Goal: Task Accomplishment & Management: Manage account settings

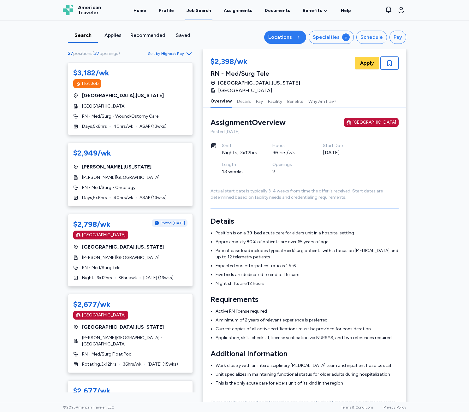
click at [277, 43] on button "Locations 1" at bounding box center [285, 37] width 42 height 13
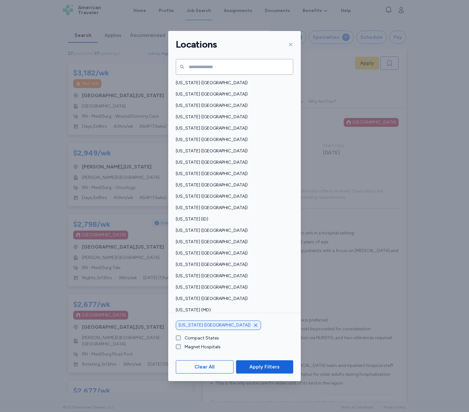
click at [222, 327] on div "[US_STATE] ([GEOGRAPHIC_DATA])" at bounding box center [218, 324] width 85 height 9
click at [254, 326] on icon "button" at bounding box center [255, 325] width 3 height 3
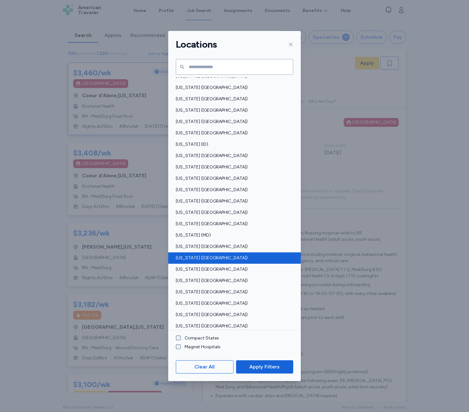
scroll to position [95, 0]
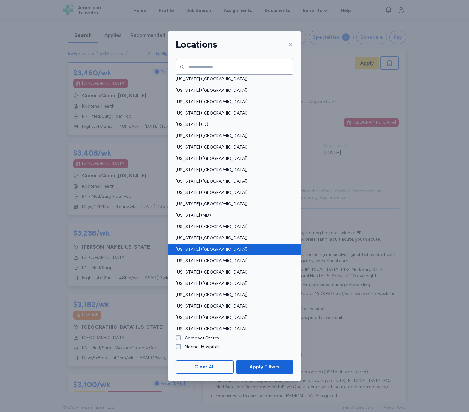
click at [195, 250] on span "[US_STATE] ([GEOGRAPHIC_DATA])" at bounding box center [233, 249] width 114 height 6
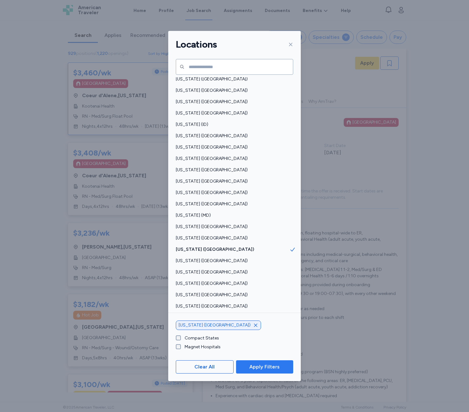
click at [267, 365] on span "Apply Filters" at bounding box center [264, 367] width 30 height 8
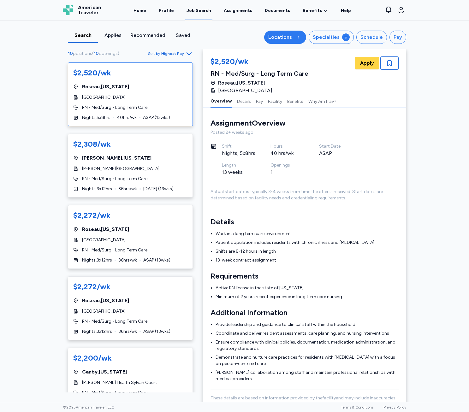
click at [273, 34] on div "Locations" at bounding box center [280, 37] width 24 height 8
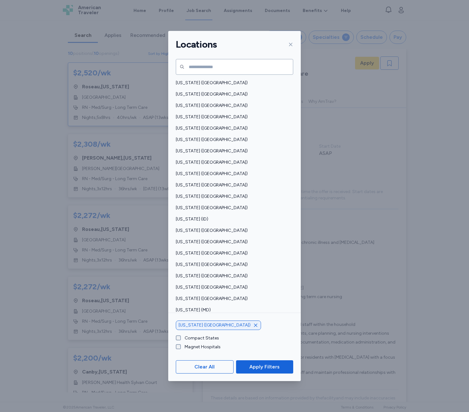
click at [214, 320] on div "[US_STATE] ([GEOGRAPHIC_DATA])" at bounding box center [218, 324] width 85 height 9
click at [253, 323] on icon "button" at bounding box center [255, 325] width 5 height 5
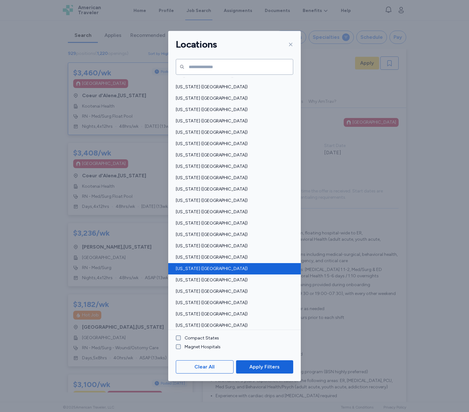
scroll to position [264, 0]
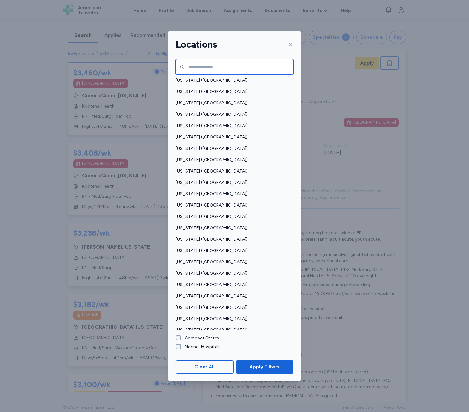
click at [238, 64] on input "text" at bounding box center [234, 67] width 117 height 16
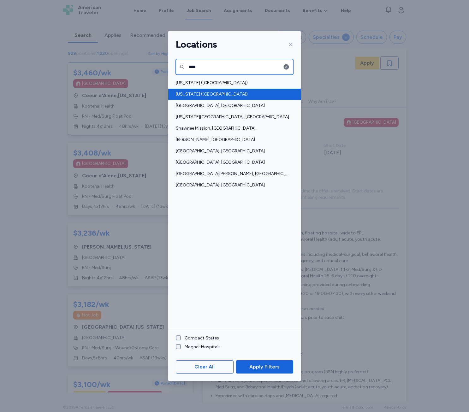
type input "****"
click at [215, 90] on div "[US_STATE] ([GEOGRAPHIC_DATA])" at bounding box center [234, 94] width 132 height 11
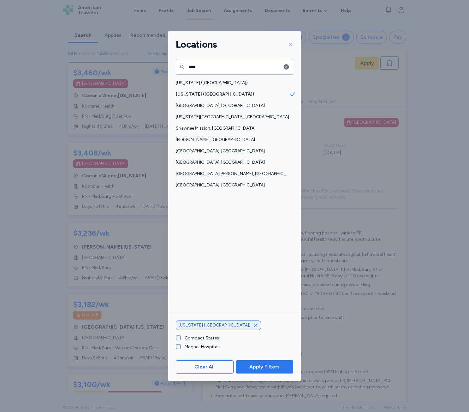
click at [275, 367] on span "Apply Filters" at bounding box center [264, 367] width 30 height 8
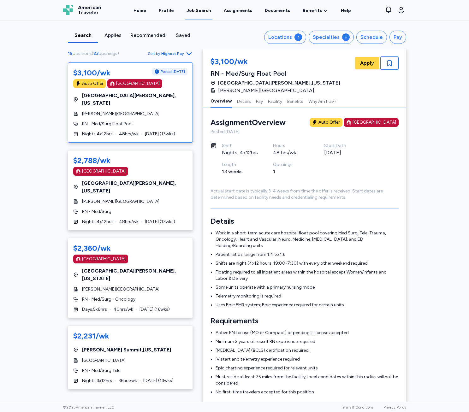
click at [36, 212] on div "Search Applies Recommended Saved Locations 1 Specialties Schedule Pay 19 positi…" at bounding box center [234, 211] width 469 height 381
click at [136, 192] on div "$2,788/wk [GEOGRAPHIC_DATA] [GEOGRAPHIC_DATA] , [US_STATE] [PERSON_NAME][GEOGRA…" at bounding box center [130, 190] width 125 height 80
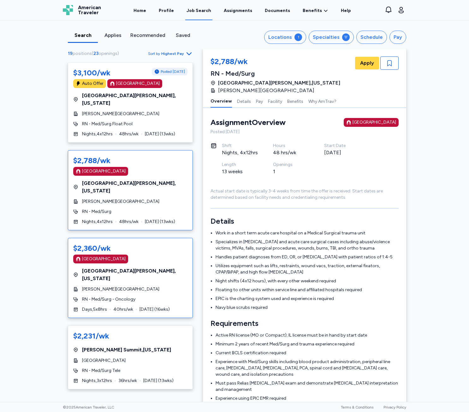
click at [126, 267] on div "[GEOGRAPHIC_DATA] , [US_STATE]" at bounding box center [130, 274] width 114 height 15
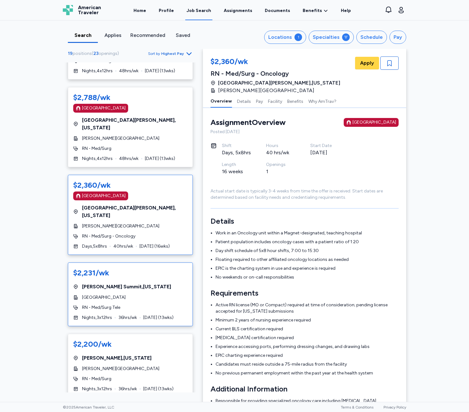
click at [133, 268] on div "$2,231/wk" at bounding box center [130, 273] width 114 height 10
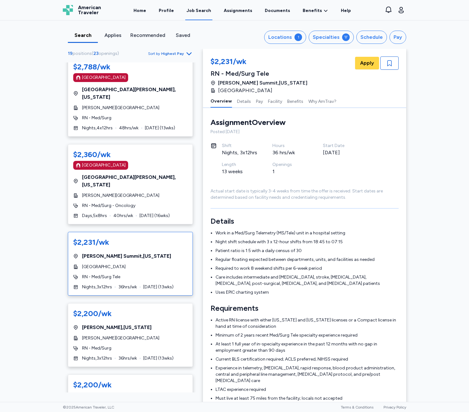
scroll to position [95, 0]
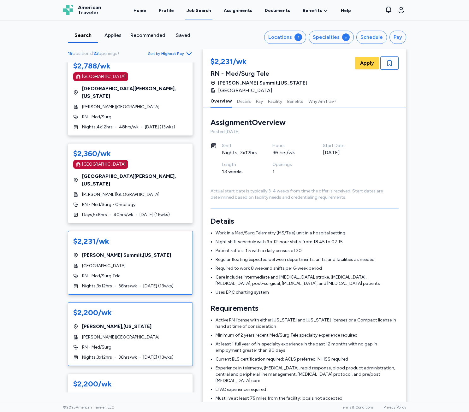
click at [154, 302] on div "$2,200/wk [GEOGRAPHIC_DATA] , [US_STATE] [PERSON_NAME] Hospital RN - Med/Surg N…" at bounding box center [130, 334] width 125 height 64
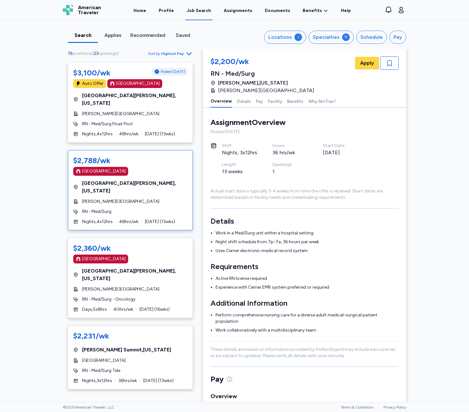
click at [155, 157] on div "$2,788/wk" at bounding box center [130, 161] width 114 height 10
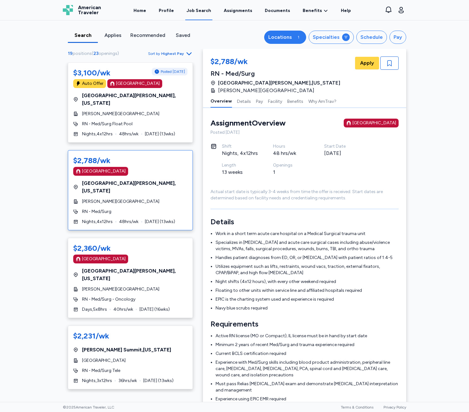
click at [298, 34] on div "1" at bounding box center [298, 37] width 8 height 8
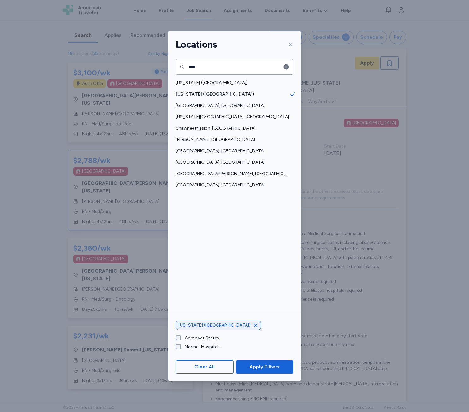
click at [254, 326] on icon "button" at bounding box center [255, 325] width 3 height 3
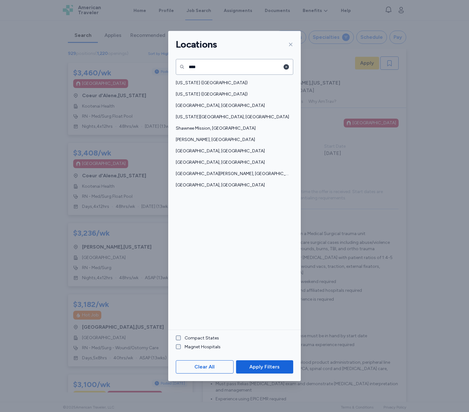
click at [287, 64] on icon "button" at bounding box center [286, 67] width 6 height 6
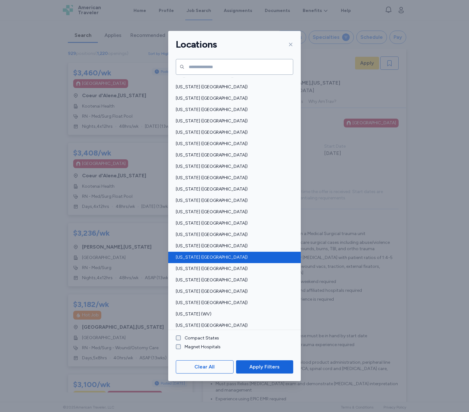
scroll to position [315, 0]
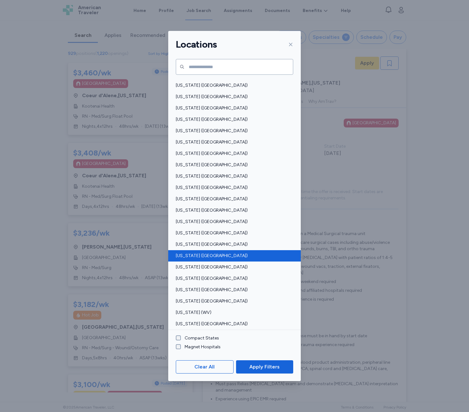
drag, startPoint x: 194, startPoint y: 249, endPoint x: 197, endPoint y: 254, distance: 6.3
click at [194, 249] on div "[US_STATE] ([GEOGRAPHIC_DATA])" at bounding box center [234, 244] width 132 height 11
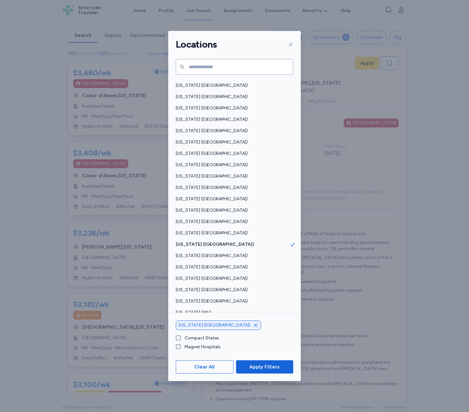
click at [256, 364] on button "Apply Filters" at bounding box center [264, 366] width 57 height 13
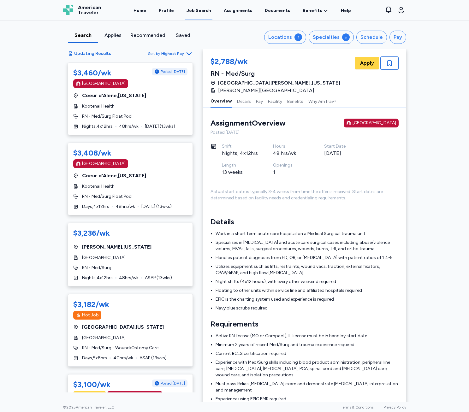
scroll to position [1, 0]
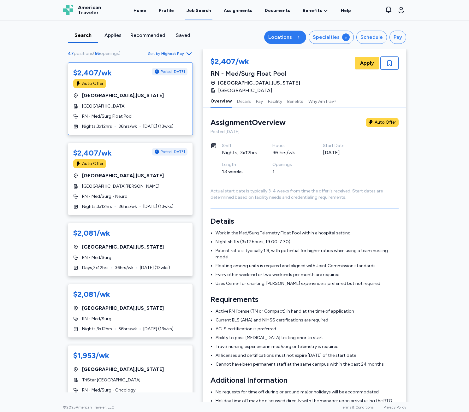
click at [287, 36] on div "Locations" at bounding box center [280, 37] width 24 height 8
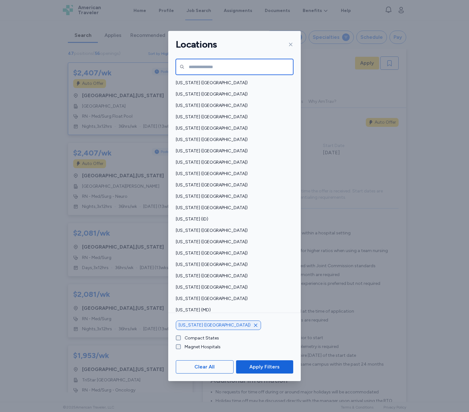
click at [254, 71] on input "text" at bounding box center [234, 67] width 117 height 16
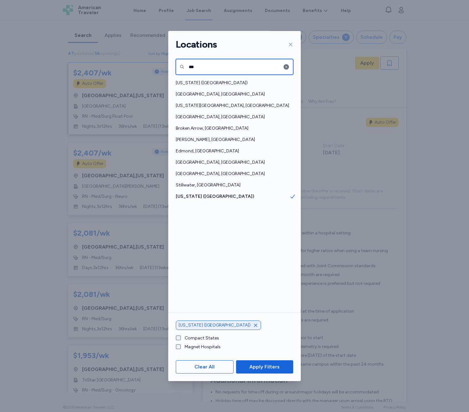
type input "***"
drag, startPoint x: 218, startPoint y: 324, endPoint x: 215, endPoint y: 326, distance: 3.4
click at [215, 326] on div "[US_STATE] ([GEOGRAPHIC_DATA])" at bounding box center [218, 324] width 85 height 9
click at [253, 326] on icon "button" at bounding box center [255, 325] width 5 height 5
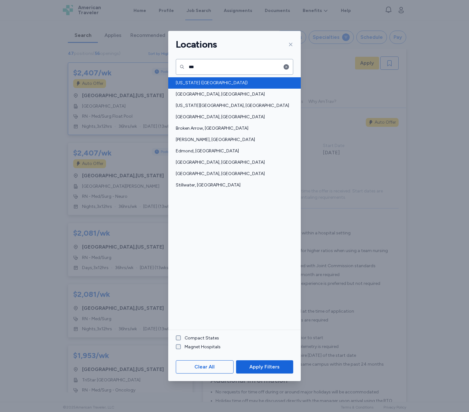
click at [202, 85] on span "[US_STATE] ([GEOGRAPHIC_DATA])" at bounding box center [233, 83] width 114 height 6
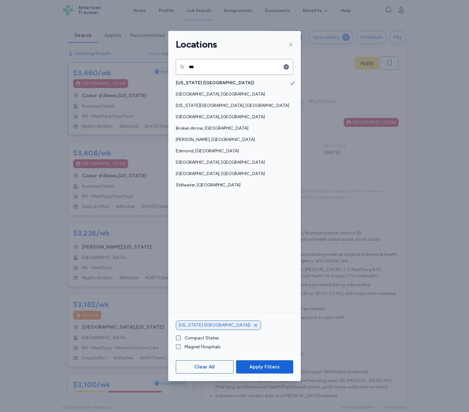
click at [262, 374] on div "Clear All Apply Filters" at bounding box center [234, 367] width 132 height 28
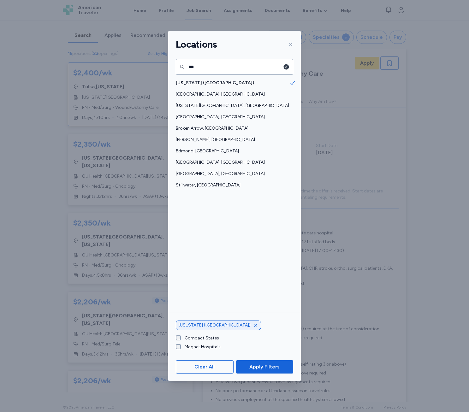
click at [287, 70] on icon "button" at bounding box center [286, 67] width 6 height 6
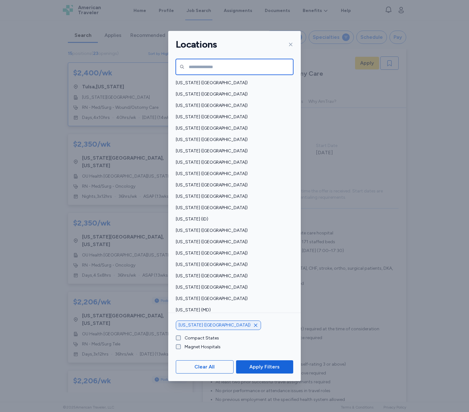
click at [262, 70] on input "text" at bounding box center [234, 67] width 117 height 16
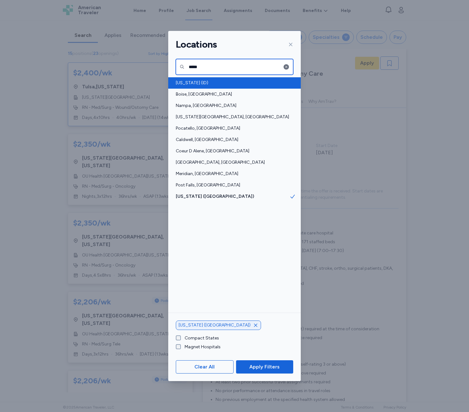
type input "*****"
click at [207, 81] on span "[US_STATE] (ID)" at bounding box center [233, 83] width 114 height 6
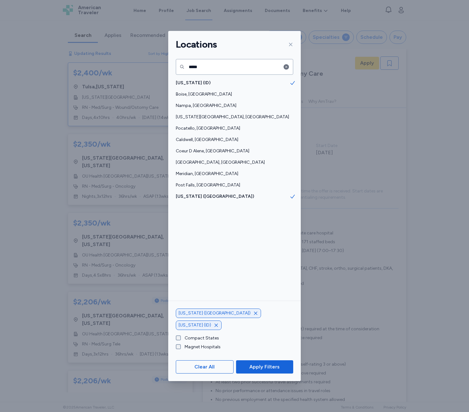
click at [253, 316] on icon "button" at bounding box center [255, 313] width 5 height 5
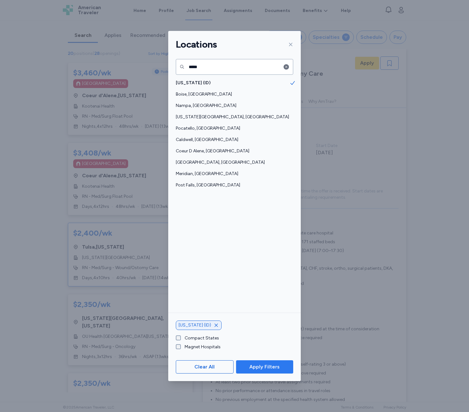
click at [256, 366] on span "Apply Filters" at bounding box center [264, 367] width 30 height 8
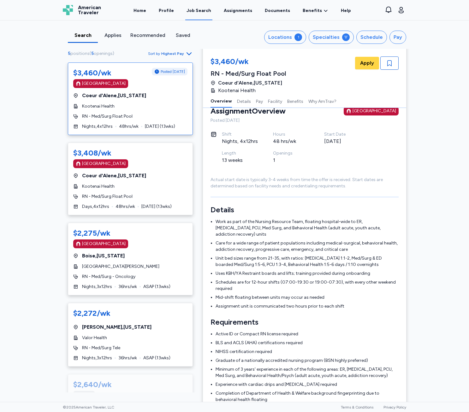
scroll to position [32, 0]
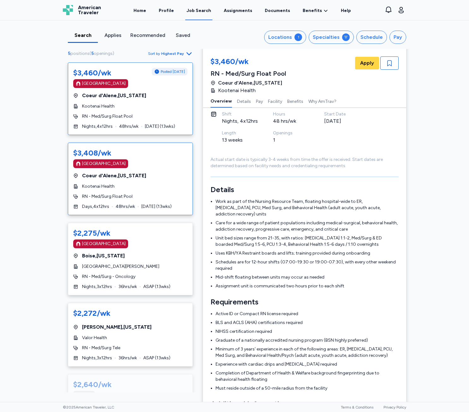
click at [150, 202] on div "$3,408/wk [GEOGRAPHIC_DATA] Coeur d'Alene , [US_STATE] Kootenai Health RN - Med…" at bounding box center [130, 179] width 125 height 73
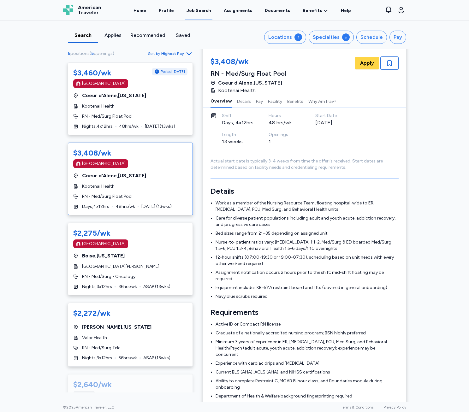
scroll to position [32, 0]
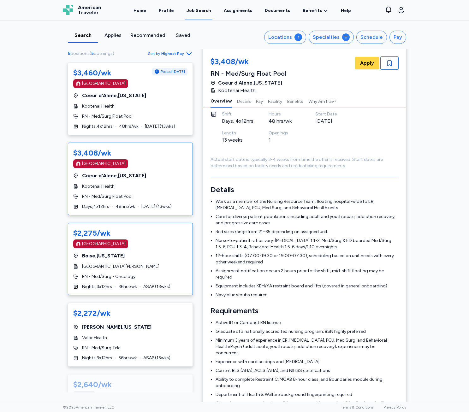
click at [174, 257] on div "[GEOGRAPHIC_DATA] , [US_STATE]" at bounding box center [130, 256] width 114 height 8
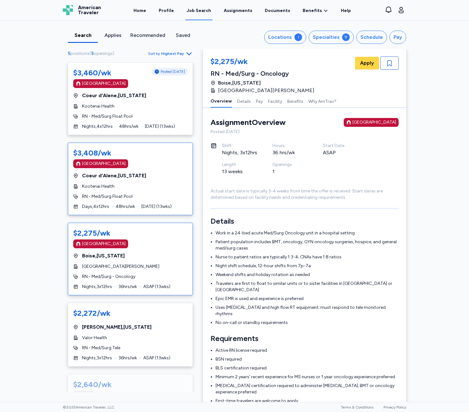
click at [129, 191] on div "$3,408/wk [GEOGRAPHIC_DATA] Coeur d'Alene , [US_STATE] Kootenai Health RN - Med…" at bounding box center [130, 179] width 125 height 73
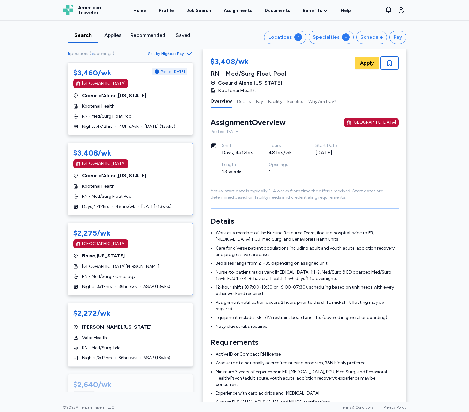
click at [148, 273] on div "$2,275/wk [GEOGRAPHIC_DATA] [GEOGRAPHIC_DATA] , [US_STATE] [GEOGRAPHIC_DATA][PE…" at bounding box center [130, 259] width 125 height 73
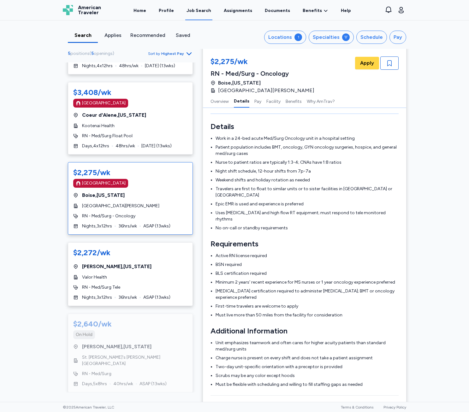
scroll to position [62, 0]
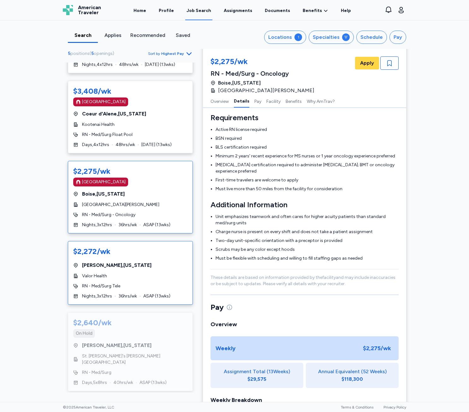
click at [167, 280] on div "$2,272/[PERSON_NAME][GEOGRAPHIC_DATA] , [US_STATE] Valor Health RN - Med/Surg T…" at bounding box center [130, 273] width 125 height 64
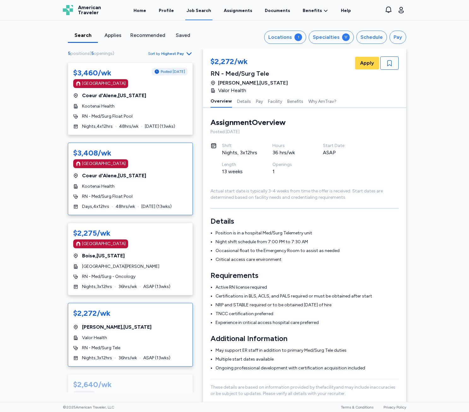
drag, startPoint x: 165, startPoint y: 190, endPoint x: 171, endPoint y: 189, distance: 5.4
click at [165, 190] on div "$3,408/wk [GEOGRAPHIC_DATA] Coeur d'Alene , [US_STATE] Kootenai Health RN - Med…" at bounding box center [130, 179] width 125 height 73
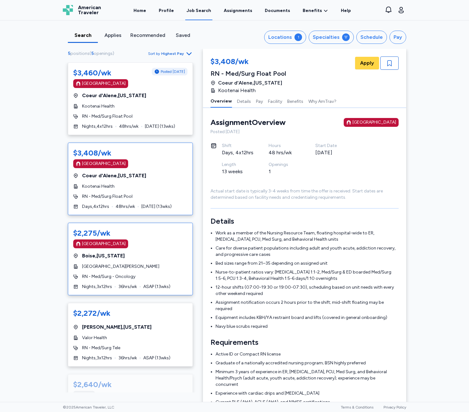
click at [95, 271] on div "$2,275/wk [GEOGRAPHIC_DATA] [GEOGRAPHIC_DATA] , [US_STATE] [GEOGRAPHIC_DATA][PE…" at bounding box center [130, 259] width 125 height 73
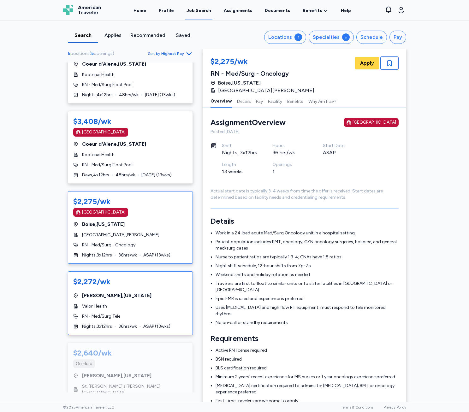
click at [125, 296] on div "[GEOGRAPHIC_DATA] , [US_STATE]" at bounding box center [130, 296] width 114 height 8
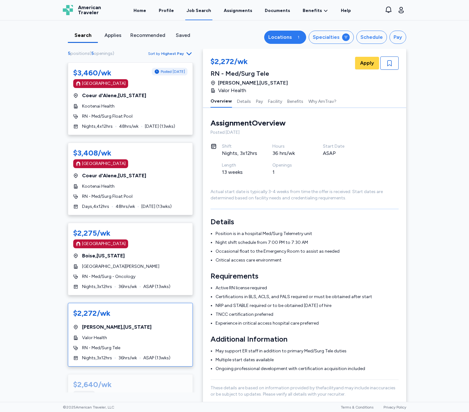
click at [279, 40] on div "Locations" at bounding box center [280, 37] width 24 height 8
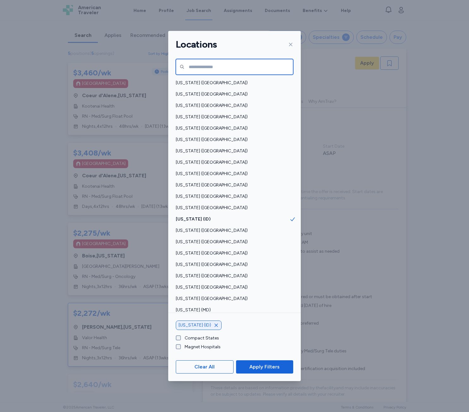
click at [278, 68] on input "text" at bounding box center [234, 67] width 117 height 16
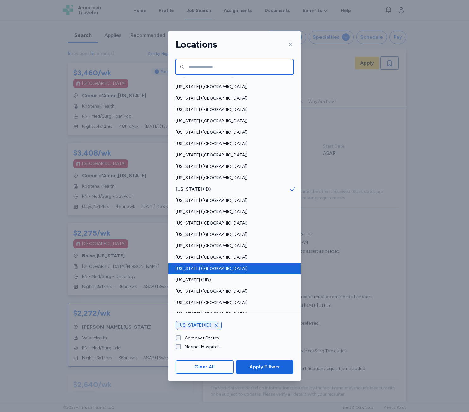
scroll to position [32, 0]
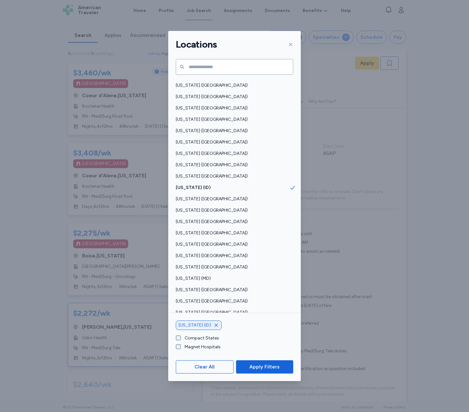
click at [214, 324] on icon "button" at bounding box center [216, 325] width 5 height 5
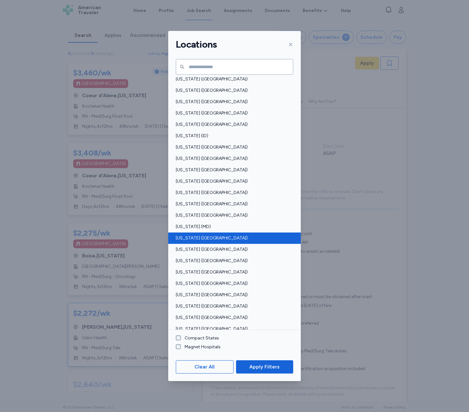
scroll to position [95, 0]
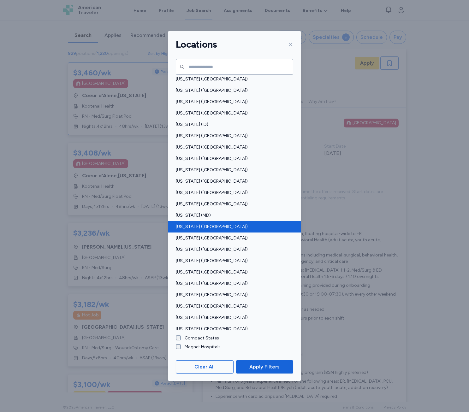
scroll to position [1, 0]
click at [118, 282] on div "Locations [US_STATE] ([GEOGRAPHIC_DATA]) [US_STATE] ([GEOGRAPHIC_DATA]) [US_STA…" at bounding box center [234, 206] width 469 height 412
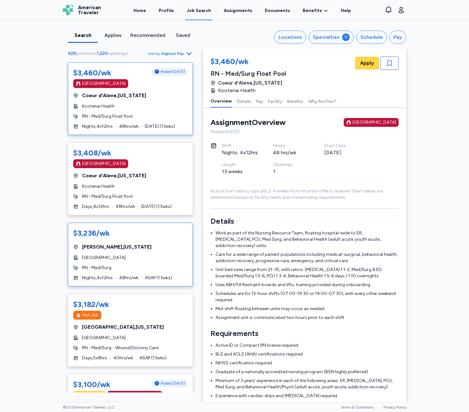
click at [110, 276] on span "Nights , 4 x 12 hrs" at bounding box center [97, 278] width 31 height 6
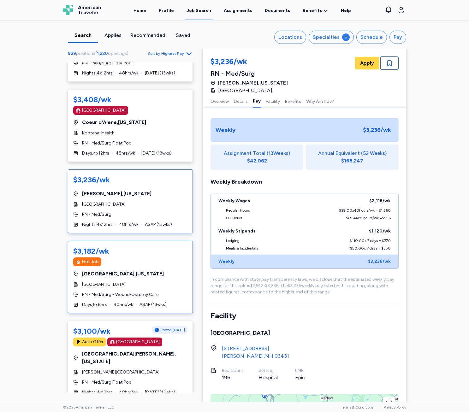
scroll to position [63, 0]
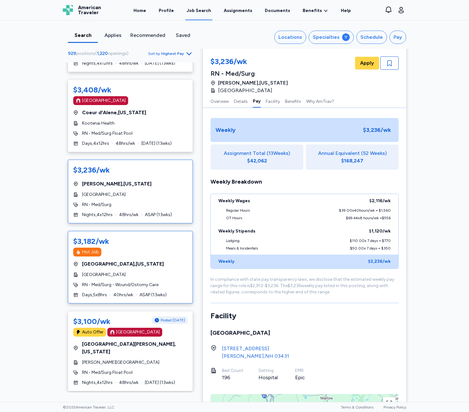
click at [136, 262] on span "[GEOGRAPHIC_DATA] , [US_STATE]" at bounding box center [123, 264] width 82 height 8
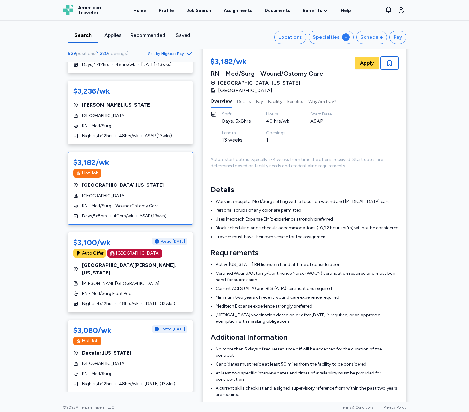
scroll to position [189, 0]
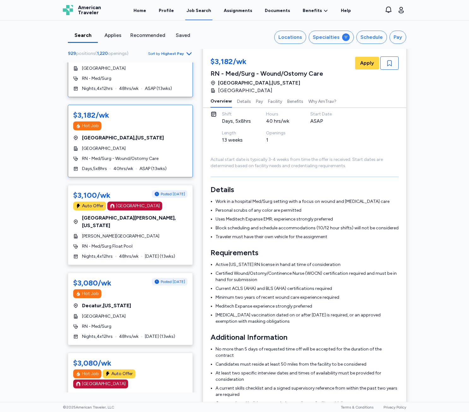
click at [130, 68] on div "[GEOGRAPHIC_DATA]" at bounding box center [130, 68] width 114 height 6
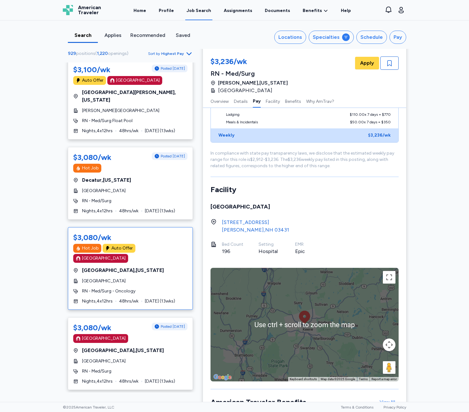
scroll to position [315, 0]
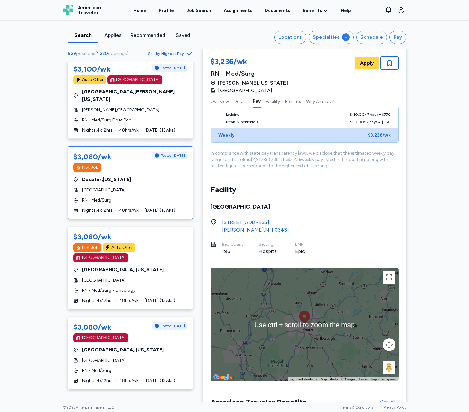
click at [145, 209] on div "$3,080/wk Posted [DATE] Hot Job [GEOGRAPHIC_DATA] , [US_STATE] [GEOGRAPHIC_DATA…" at bounding box center [130, 182] width 125 height 73
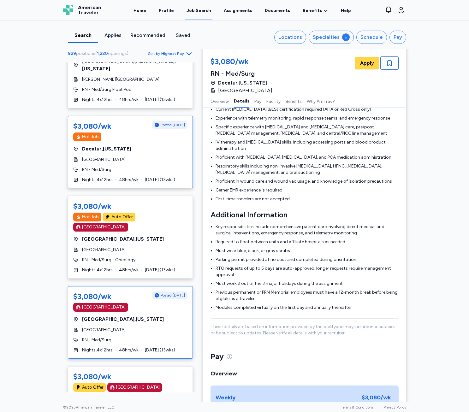
scroll to position [347, 0]
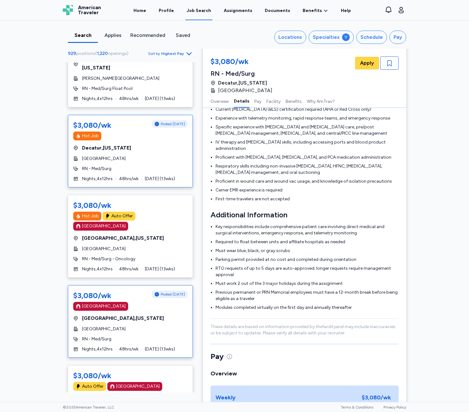
click at [133, 336] on div "RN - Med/Surg" at bounding box center [130, 339] width 114 height 6
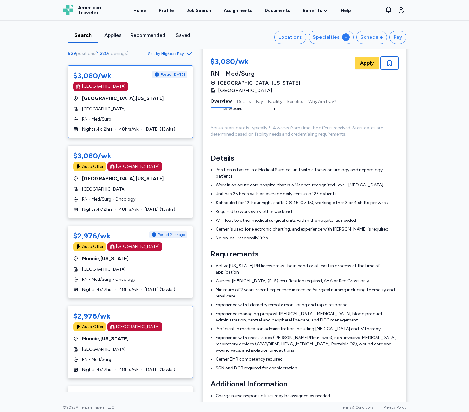
scroll to position [568, 0]
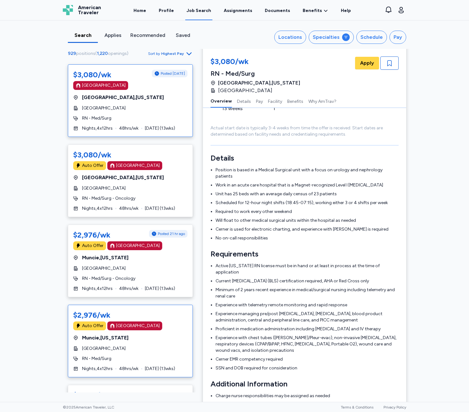
click at [169, 345] on div "[GEOGRAPHIC_DATA]" at bounding box center [130, 348] width 114 height 6
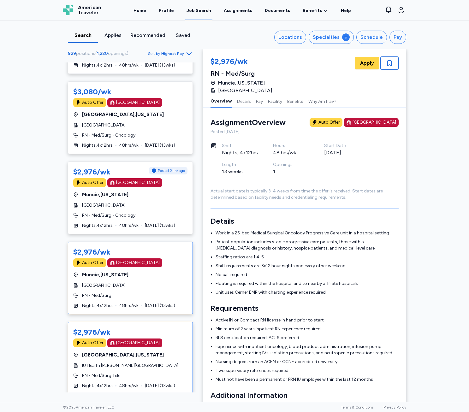
click at [167, 351] on div "[GEOGRAPHIC_DATA] , [US_STATE]" at bounding box center [130, 355] width 114 height 8
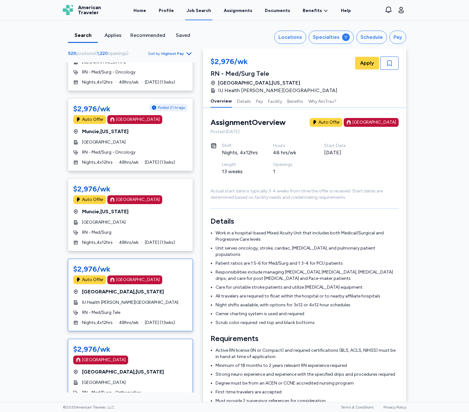
click at [168, 355] on div "[GEOGRAPHIC_DATA]" at bounding box center [130, 359] width 114 height 9
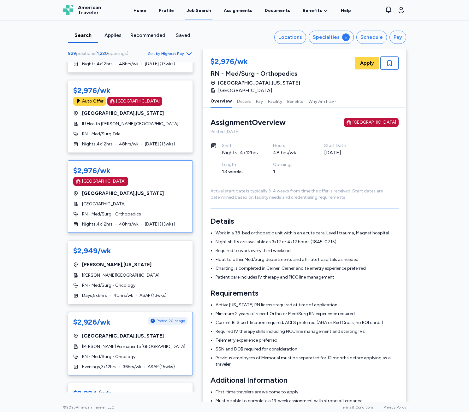
scroll to position [915, 0]
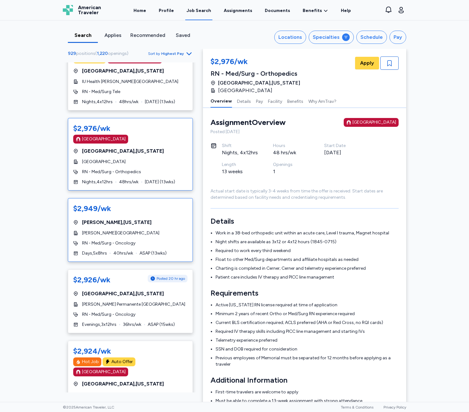
click at [150, 230] on div "[PERSON_NAME][GEOGRAPHIC_DATA]" at bounding box center [130, 233] width 114 height 6
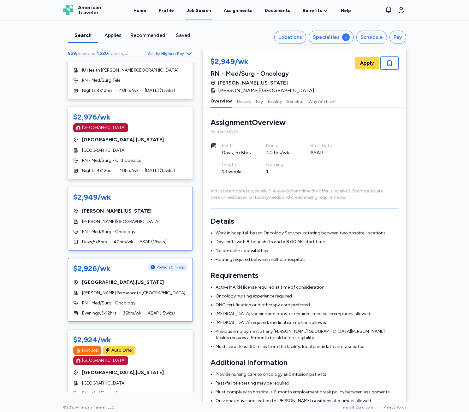
scroll to position [946, 0]
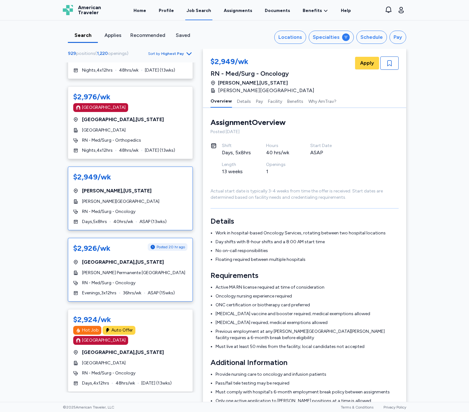
click at [151, 250] on div "$2,926/wk Posted 20 hr ago [GEOGRAPHIC_DATA] , [US_STATE] [PERSON_NAME] Permane…" at bounding box center [130, 270] width 125 height 64
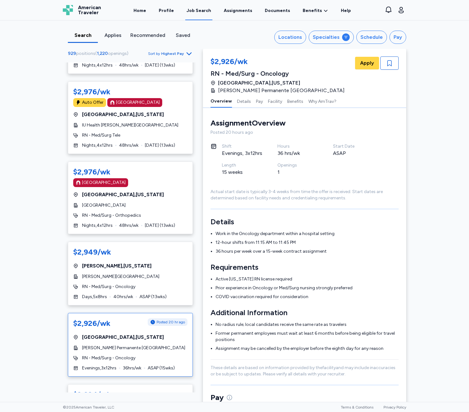
scroll to position [789, 0]
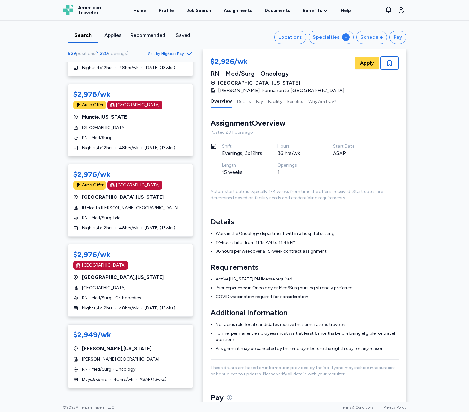
click at [238, 25] on div "Search Applies Recommended Saved Locations Specialties Schedule Pay 929 positio…" at bounding box center [234, 35] width 353 height 28
click at [239, 8] on link "Assignments" at bounding box center [237, 11] width 31 height 20
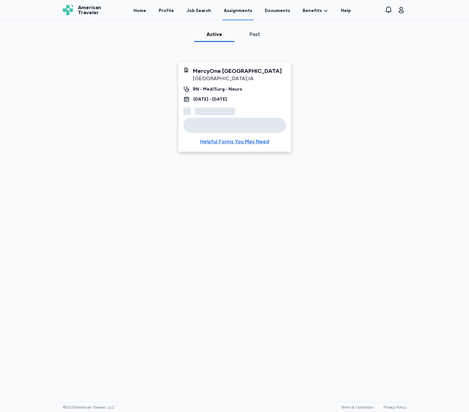
click at [206, 71] on div "MercyOne [GEOGRAPHIC_DATA]" at bounding box center [237, 71] width 89 height 8
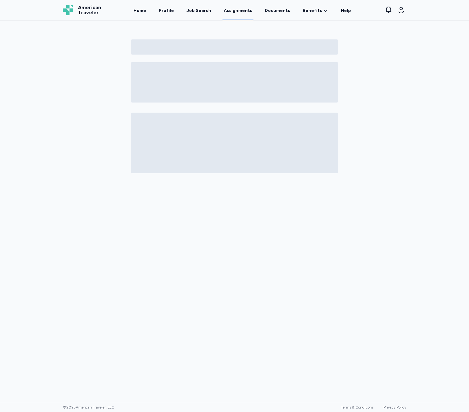
click at [237, 13] on link "Assignments" at bounding box center [237, 11] width 31 height 20
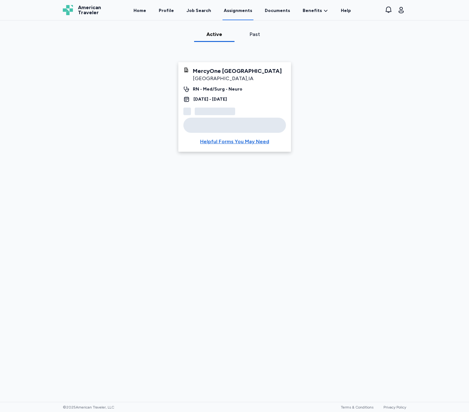
click at [237, 13] on link "Assignments" at bounding box center [237, 11] width 31 height 20
click at [229, 82] on div "[GEOGRAPHIC_DATA] , [GEOGRAPHIC_DATA]" at bounding box center [237, 79] width 89 height 8
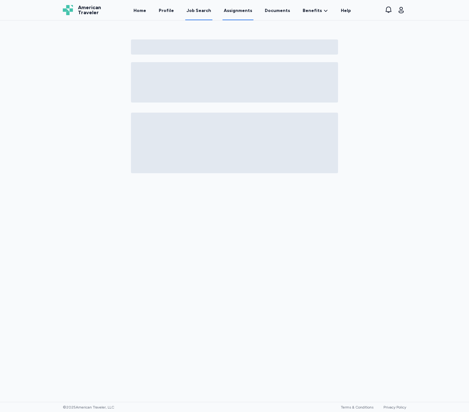
click at [191, 20] on div "Open sidebar Assignments American Traveler American Traveler Home Profile Job S…" at bounding box center [234, 10] width 469 height 21
click at [196, 17] on link "Job Search" at bounding box center [198, 11] width 27 height 20
